Goal: Answer question/provide support: Share knowledge or assist other users

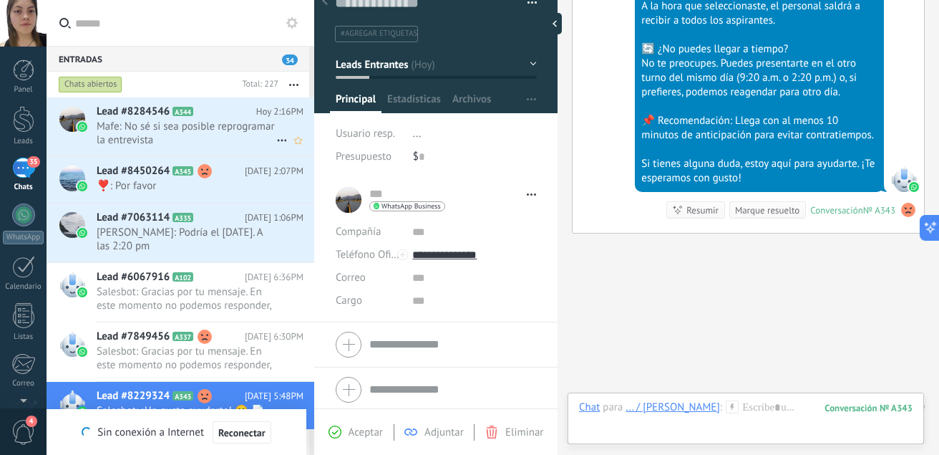
click at [218, 135] on span "Mafe: No sé si sea posible reprogramar la entrevista" at bounding box center [187, 133] width 180 height 27
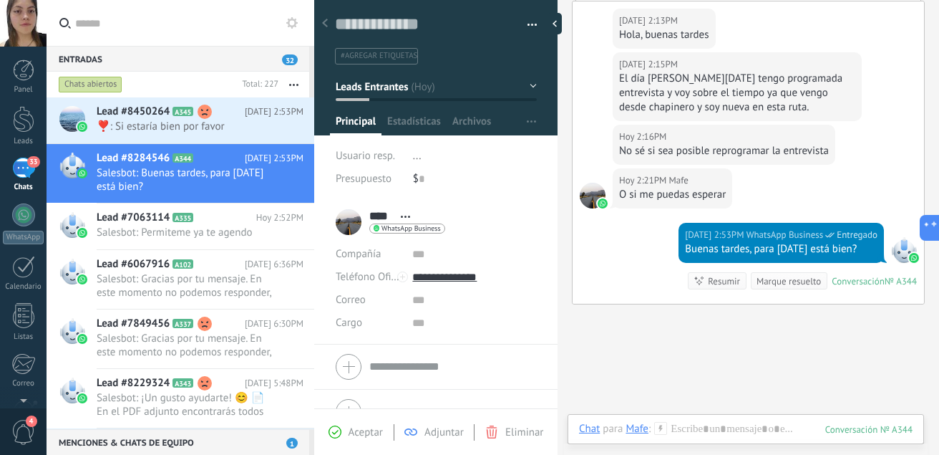
scroll to position [1648, 0]
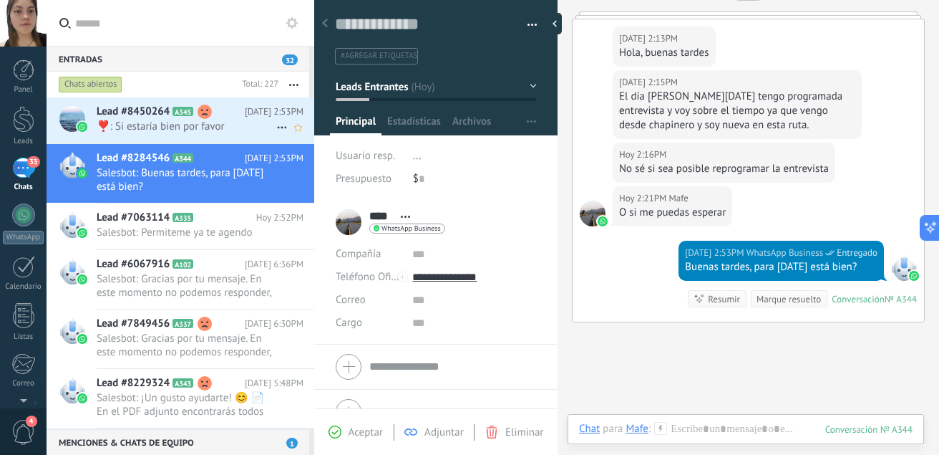
click at [212, 121] on span "❣️: Si estaría bien por favor" at bounding box center [187, 127] width 180 height 14
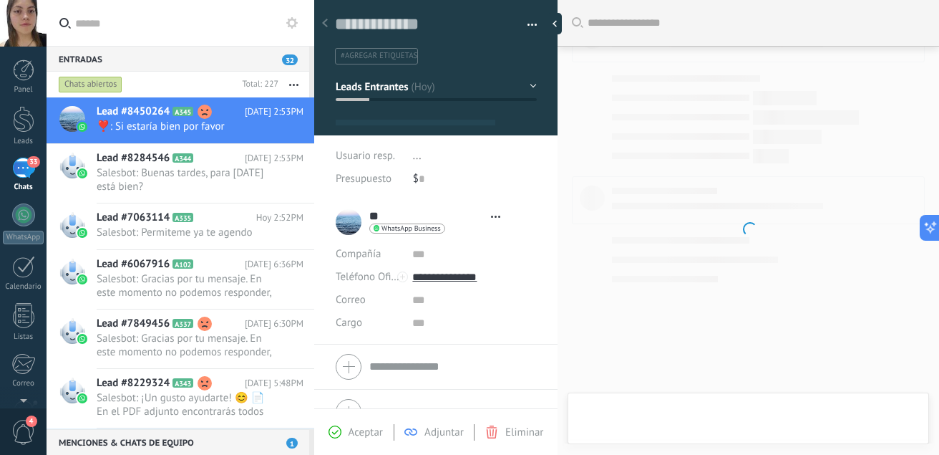
type textarea "**********"
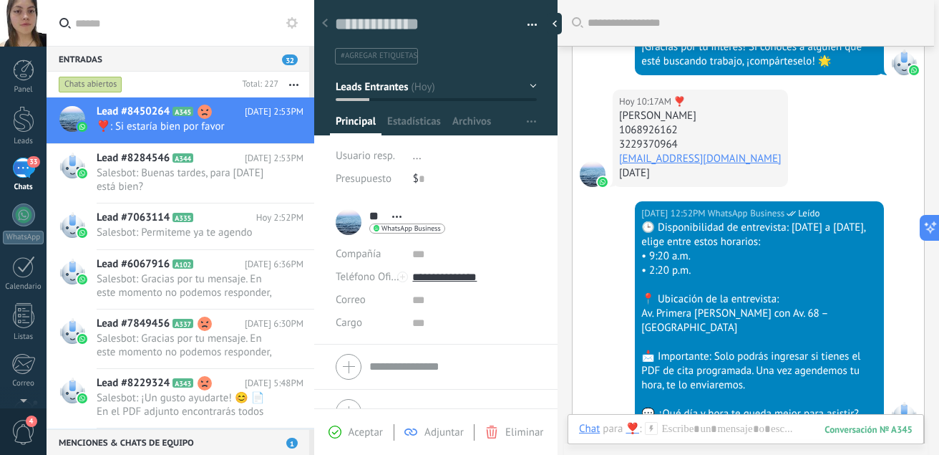
scroll to position [898, 0]
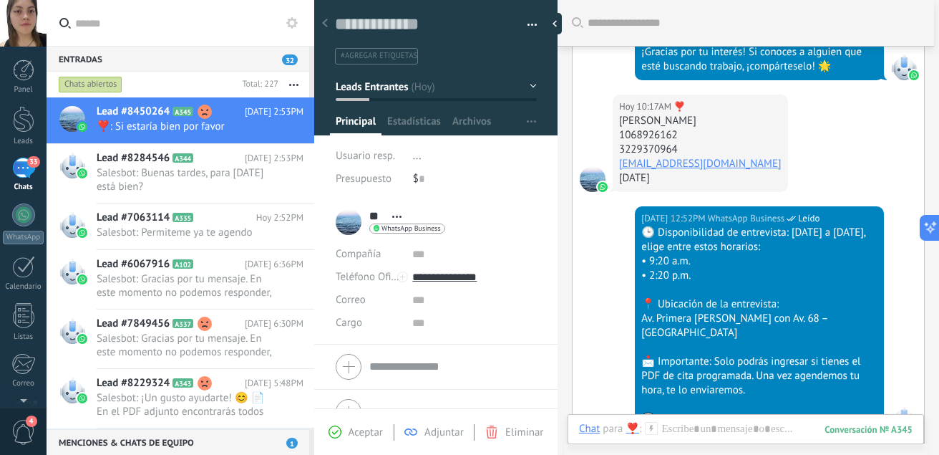
drag, startPoint x: 730, startPoint y: 105, endPoint x: 614, endPoint y: 105, distance: 116.0
click at [614, 105] on div "Hoy 10:17AM ❣️ Rocio Mendez Guerra 1068926162 3229370964 Mendezguerrarocio14@gm…" at bounding box center [700, 142] width 175 height 97
copy div "[PERSON_NAME]"
drag, startPoint x: 681, startPoint y: 119, endPoint x: 618, endPoint y: 115, distance: 63.8
click at [618, 115] on div "Hoy 10:17AM ❣️ Rocio Mendez Guerra 1068926162 3229370964 Mendezguerrarocio14@gm…" at bounding box center [700, 142] width 175 height 97
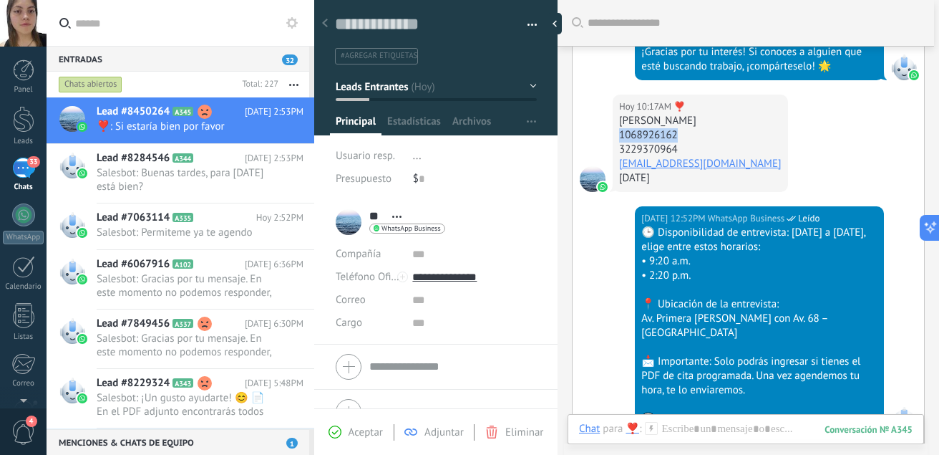
copy div "1068926162"
drag, startPoint x: 681, startPoint y: 137, endPoint x: 611, endPoint y: 132, distance: 71.0
click at [611, 132] on div "Hoy 10:17AM ❣️ Rocio Mendez Guerra 1068926162 3229370964 Mendezguerrarocio14@gm…" at bounding box center [748, 150] width 351 height 112
copy div "3229370964"
drag, startPoint x: 781, startPoint y: 154, endPoint x: 621, endPoint y: 152, distance: 159.6
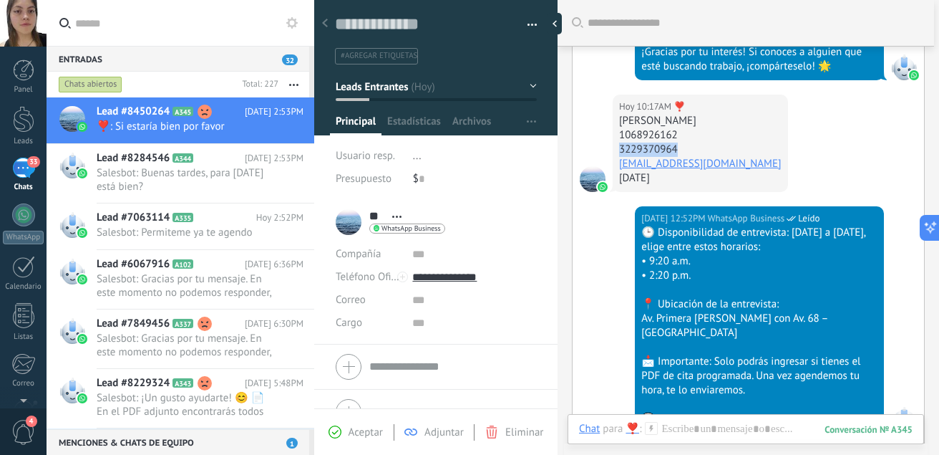
click at [621, 152] on div "Hoy 10:17AM ❣️ Rocio Mendez Guerra 1068926162 3229370964 Mendezguerrarocio14@gm…" at bounding box center [700, 142] width 175 height 97
copy link "[EMAIL_ADDRESS][DOMAIN_NAME]"
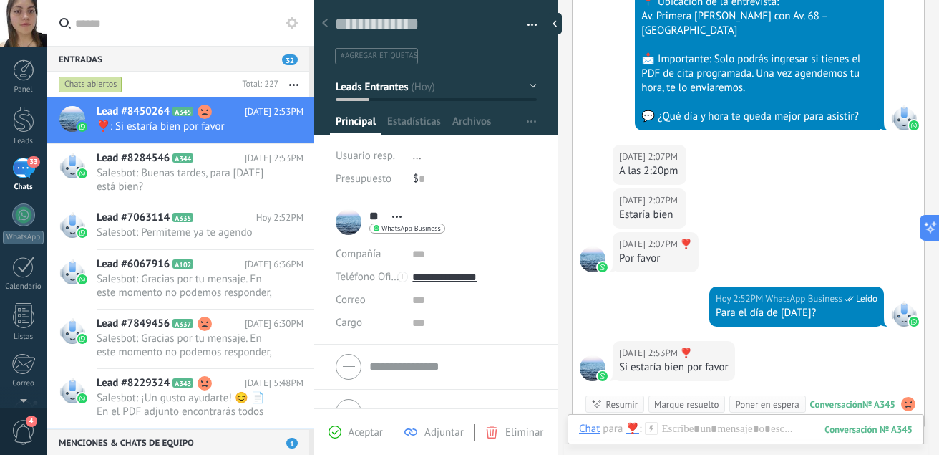
scroll to position [1200, 0]
click at [828, 427] on div "345" at bounding box center [869, 429] width 88 height 12
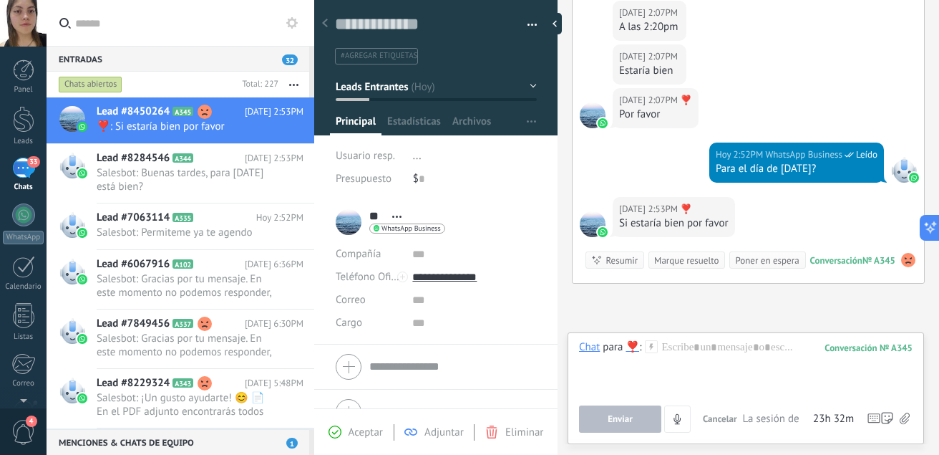
scroll to position [1394, 0]
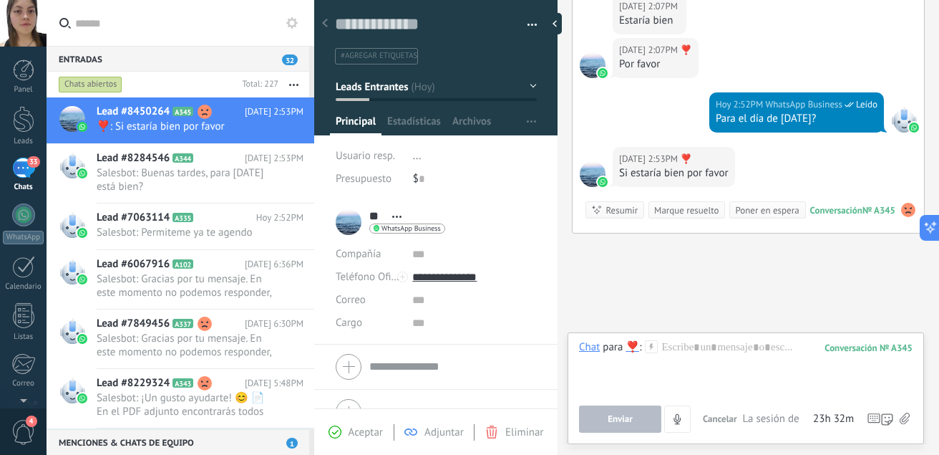
click at [903, 419] on icon at bounding box center [905, 418] width 10 height 12
click at [0, 0] on input "file" at bounding box center [0, 0] width 0 height 0
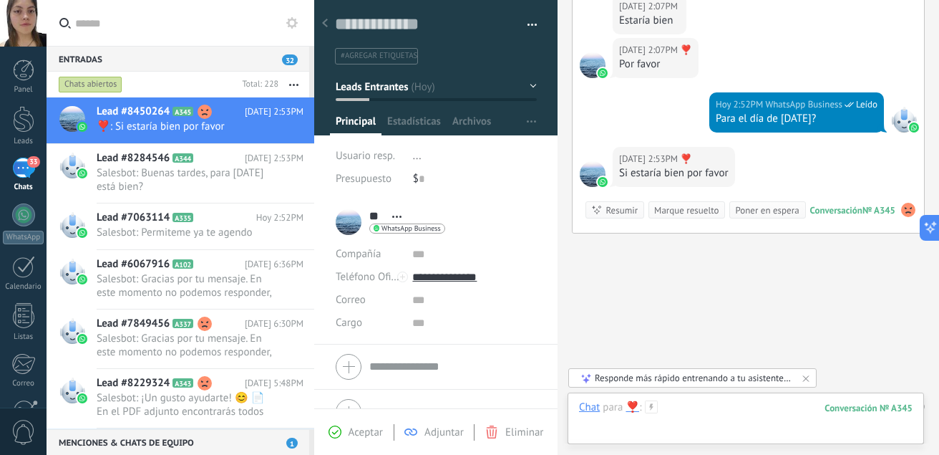
click at [747, 413] on div at bounding box center [746, 421] width 334 height 43
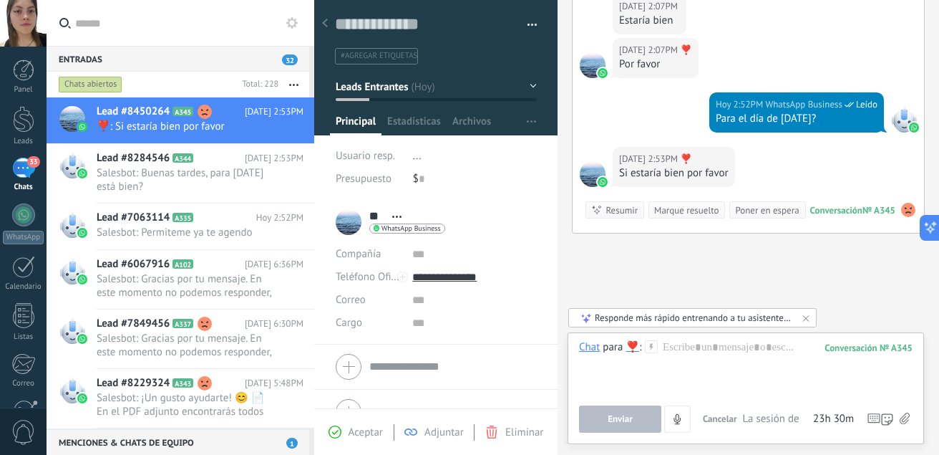
click at [904, 414] on icon at bounding box center [905, 418] width 10 height 12
click at [0, 0] on input "file" at bounding box center [0, 0] width 0 height 0
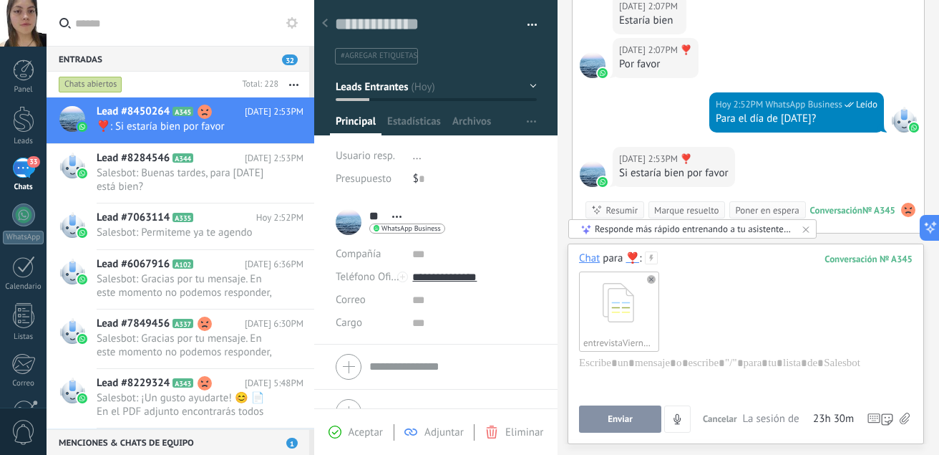
click at [626, 417] on span "Enviar" at bounding box center [620, 419] width 25 height 10
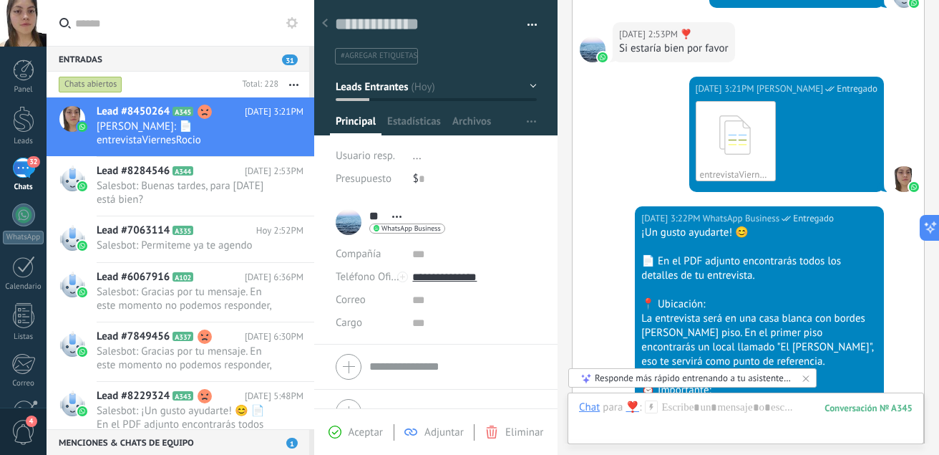
scroll to position [1916, 0]
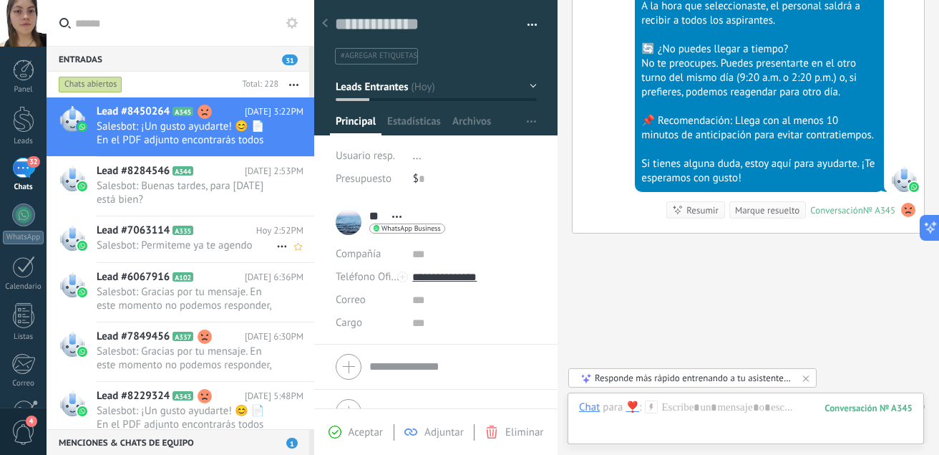
click at [226, 230] on h2 "Lead #7063114 A335" at bounding box center [177, 230] width 160 height 14
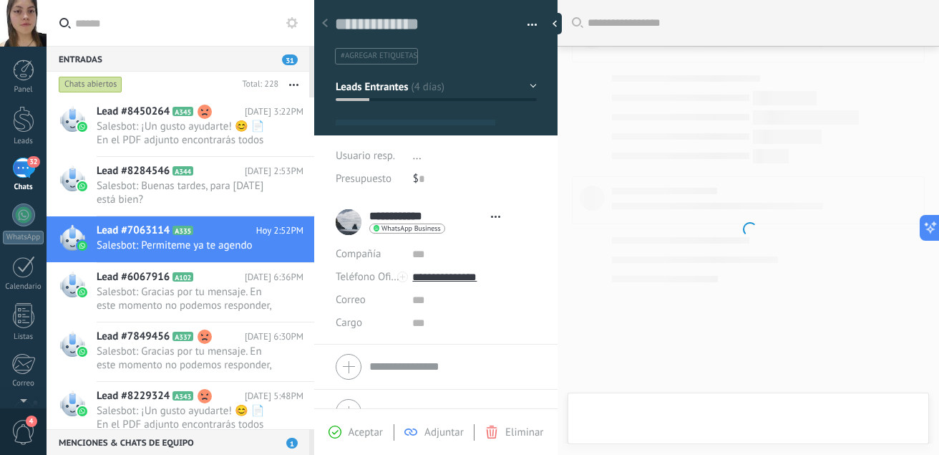
type textarea "**********"
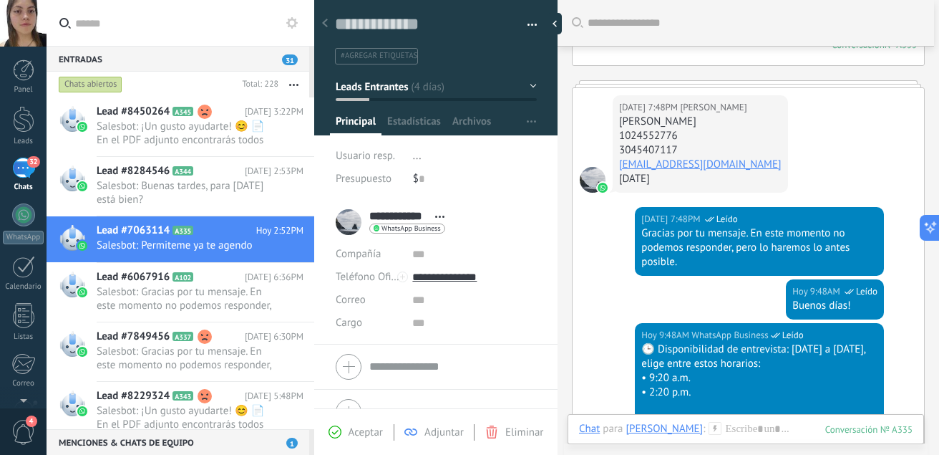
scroll to position [1224, 0]
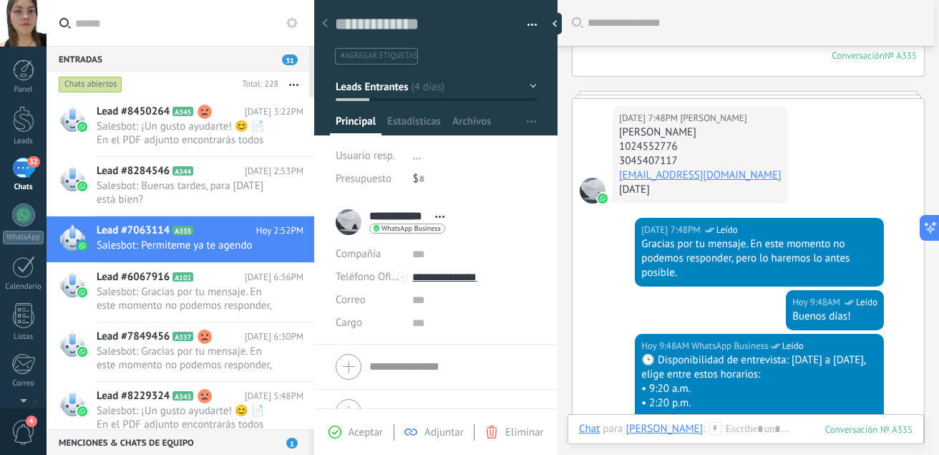
drag, startPoint x: 741, startPoint y: 130, endPoint x: 617, endPoint y: 134, distance: 123.9
click at [617, 134] on div "[DATE] 7:48PM [PERSON_NAME] [PERSON_NAME] 1024552776 3045407117 [EMAIL_ADDRESS]…" at bounding box center [700, 154] width 175 height 97
copy div "[PERSON_NAME]"
drag, startPoint x: 693, startPoint y: 142, endPoint x: 617, endPoint y: 148, distance: 76.1
click at [617, 148] on div "[DATE] 7:48PM [PERSON_NAME] [PERSON_NAME] 1024552776 3045407117 [EMAIL_ADDRESS]…" at bounding box center [700, 154] width 175 height 97
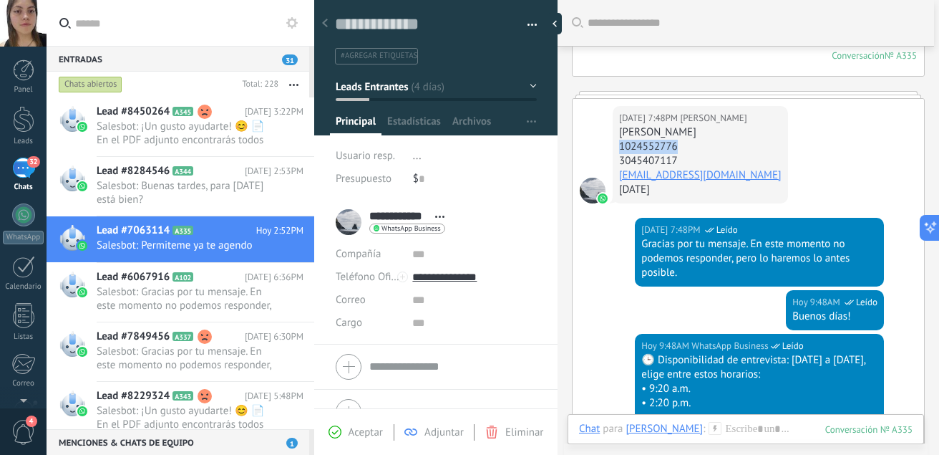
copy div "1024552776"
drag, startPoint x: 691, startPoint y: 158, endPoint x: 614, endPoint y: 154, distance: 76.7
click at [614, 154] on div "[DATE] 7:48PM [PERSON_NAME] [PERSON_NAME] 1024552776 3045407117 [EMAIL_ADDRESS]…" at bounding box center [700, 154] width 175 height 97
copy div "3045407117"
drag, startPoint x: 722, startPoint y: 174, endPoint x: 616, endPoint y: 178, distance: 106.0
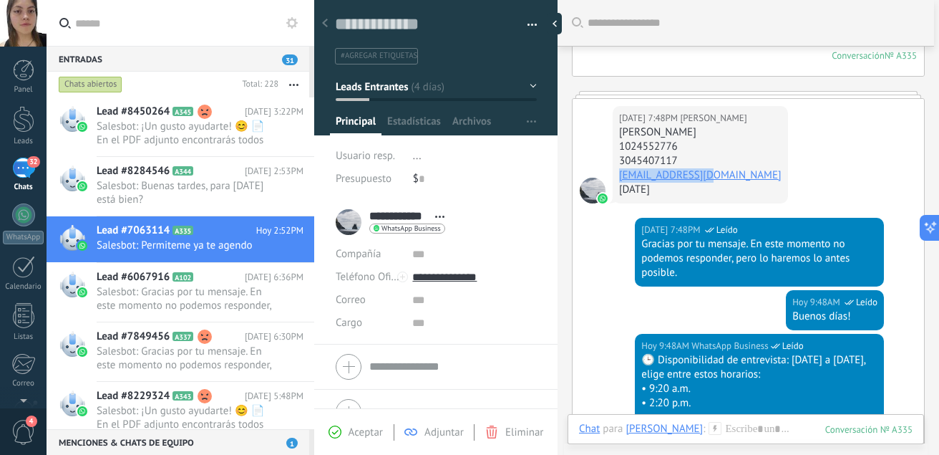
click at [616, 178] on div "[DATE] 7:48PM [PERSON_NAME] [PERSON_NAME] 1024552776 3045407117 [EMAIL_ADDRESS]…" at bounding box center [700, 154] width 175 height 97
copy link "[EMAIL_ADDRESS][DOMAIN_NAME]"
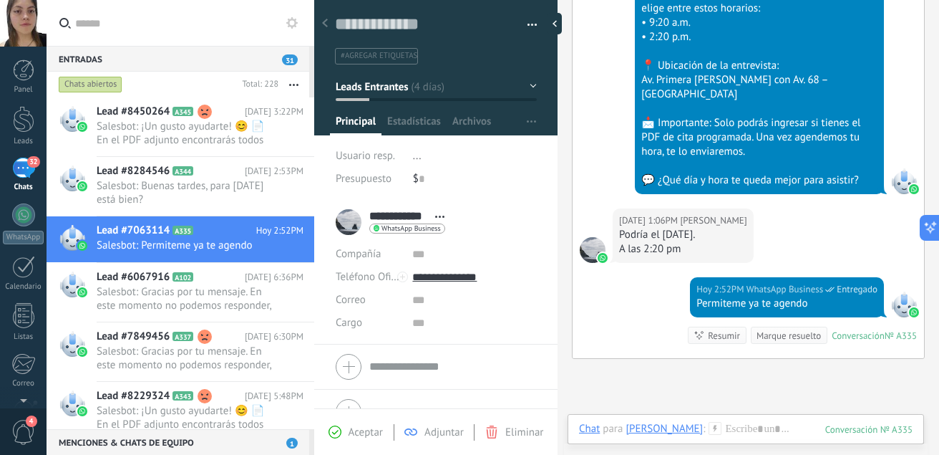
scroll to position [1593, 0]
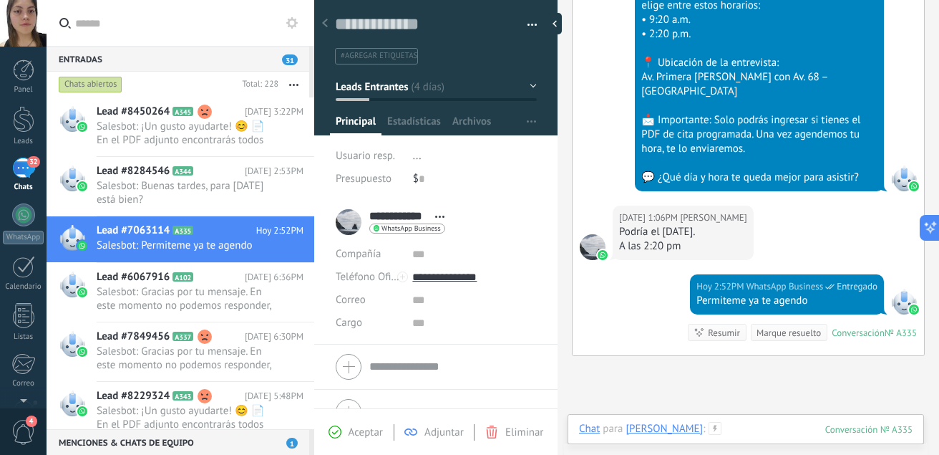
click at [795, 438] on div at bounding box center [746, 443] width 334 height 43
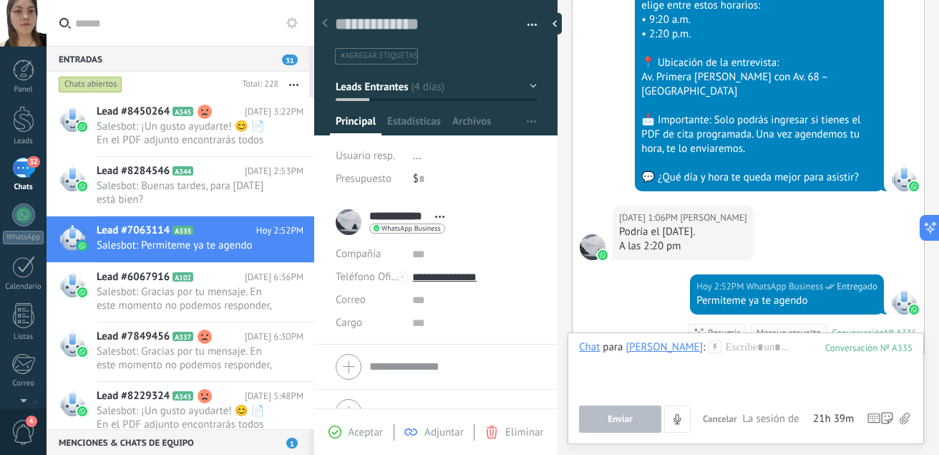
click at [905, 410] on label at bounding box center [906, 418] width 6 height 27
click at [0, 0] on input "file" at bounding box center [0, 0] width 0 height 0
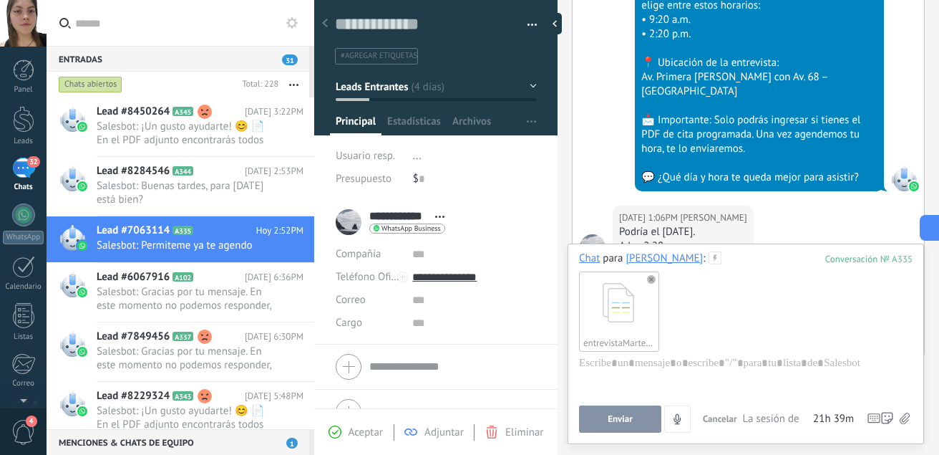
click at [624, 418] on span "Enviar" at bounding box center [620, 419] width 25 height 10
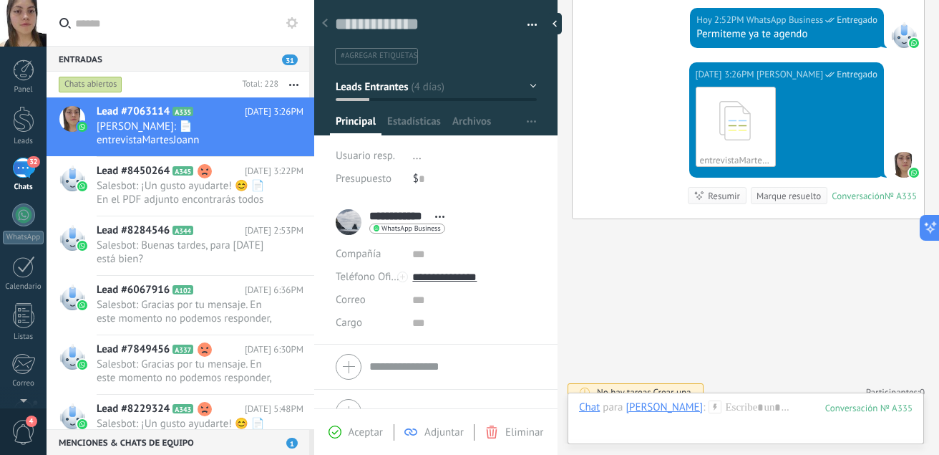
scroll to position [2257, 0]
